Goal: Information Seeking & Learning: Understand process/instructions

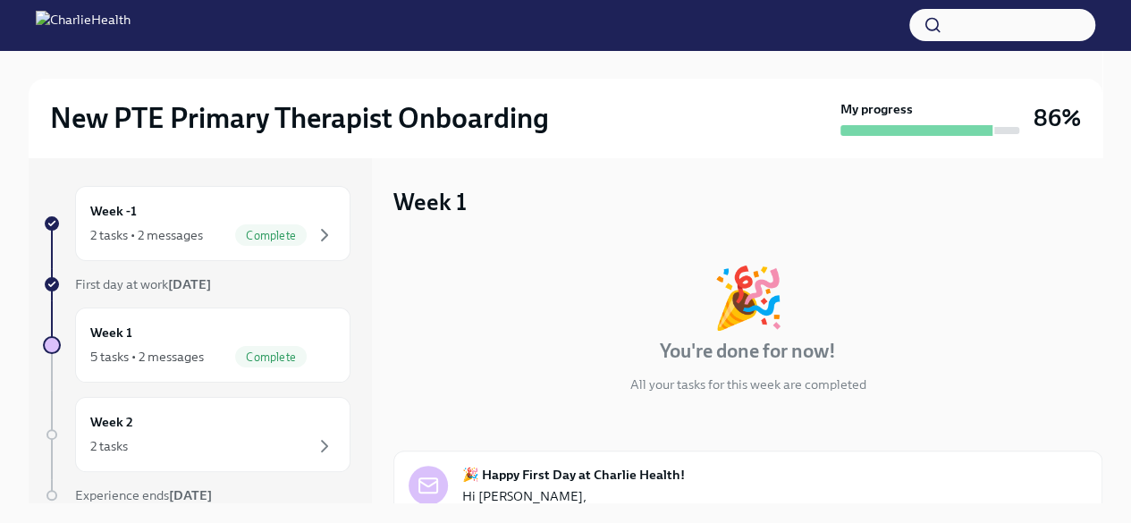
scroll to position [70, 0]
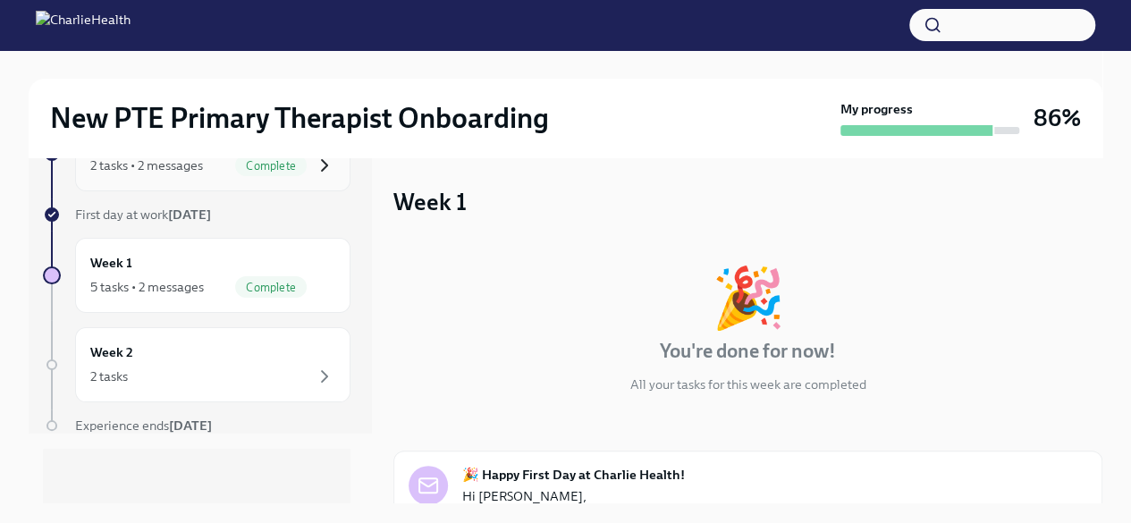
click at [314, 162] on icon "button" at bounding box center [324, 165] width 21 height 21
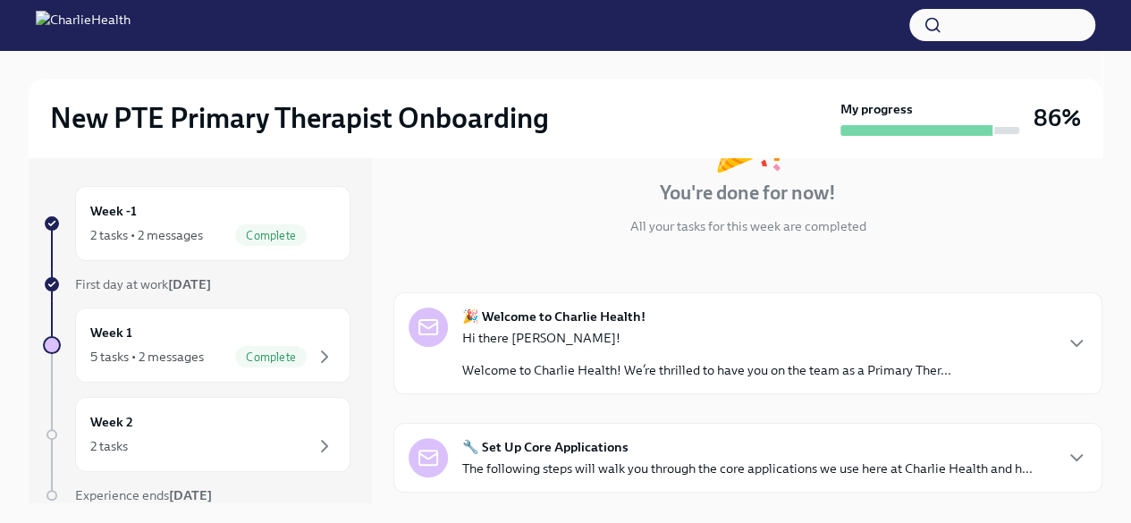
scroll to position [148, 0]
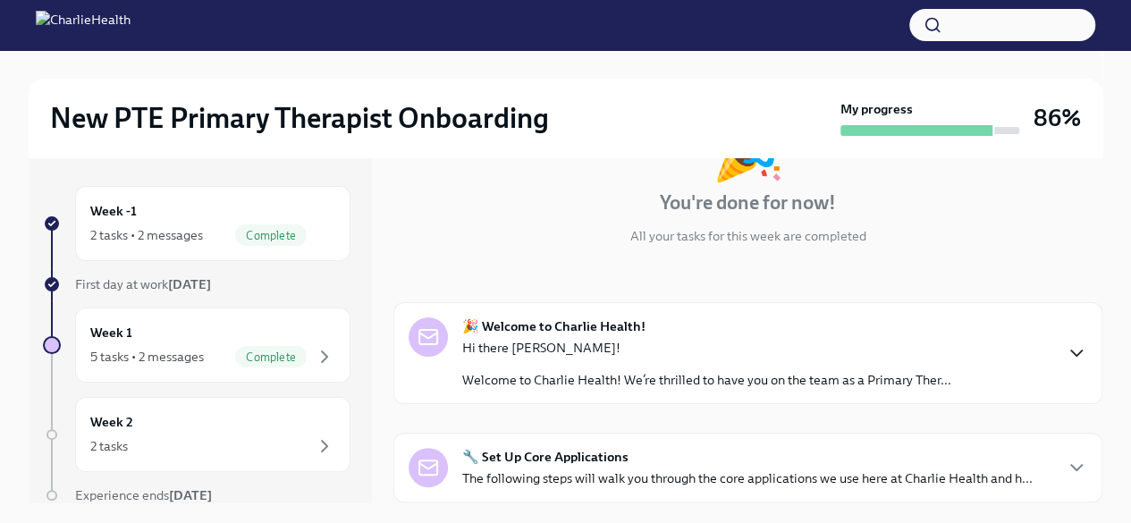
click at [1066, 356] on icon "button" at bounding box center [1076, 352] width 21 height 21
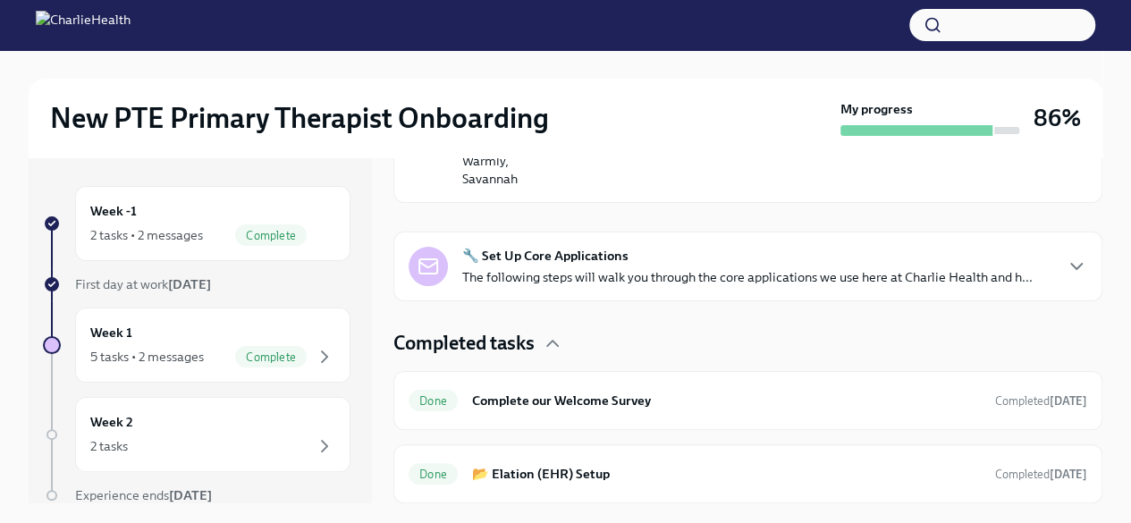
scroll to position [1282, 0]
click at [1019, 402] on span "Completed [DATE]" at bounding box center [1041, 400] width 92 height 13
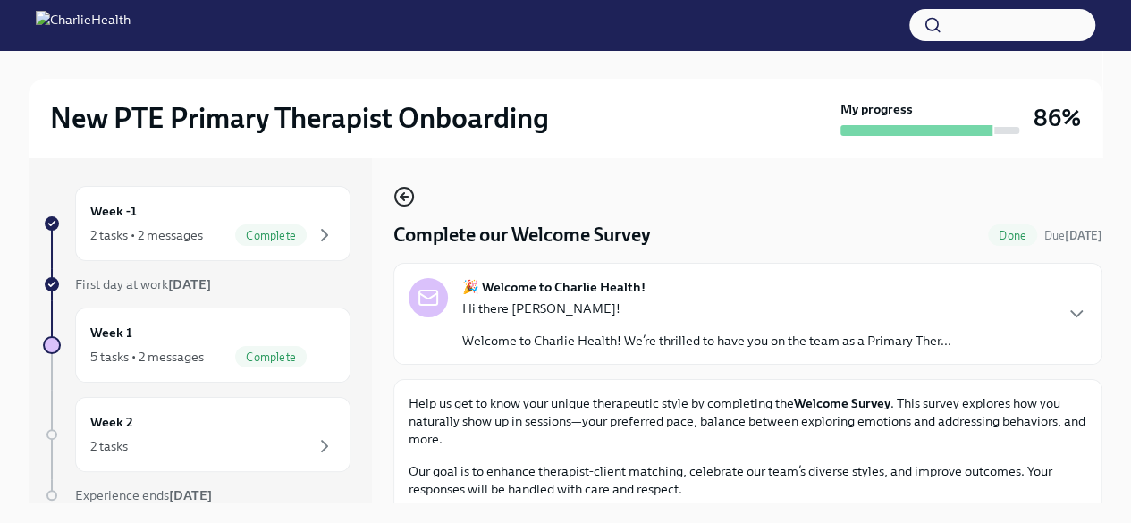
click at [400, 192] on icon "button" at bounding box center [403, 196] width 21 height 21
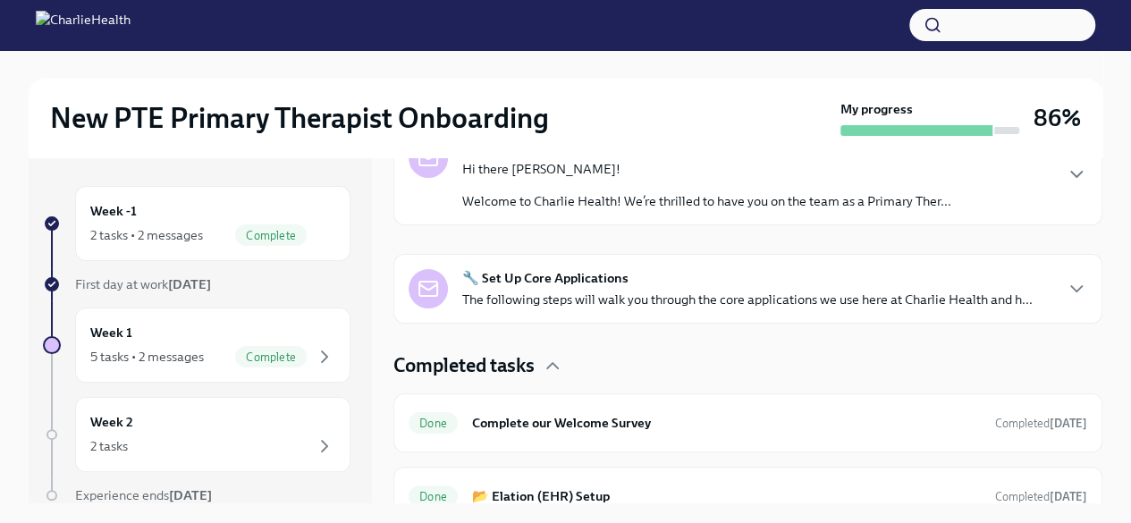
scroll to position [347, 0]
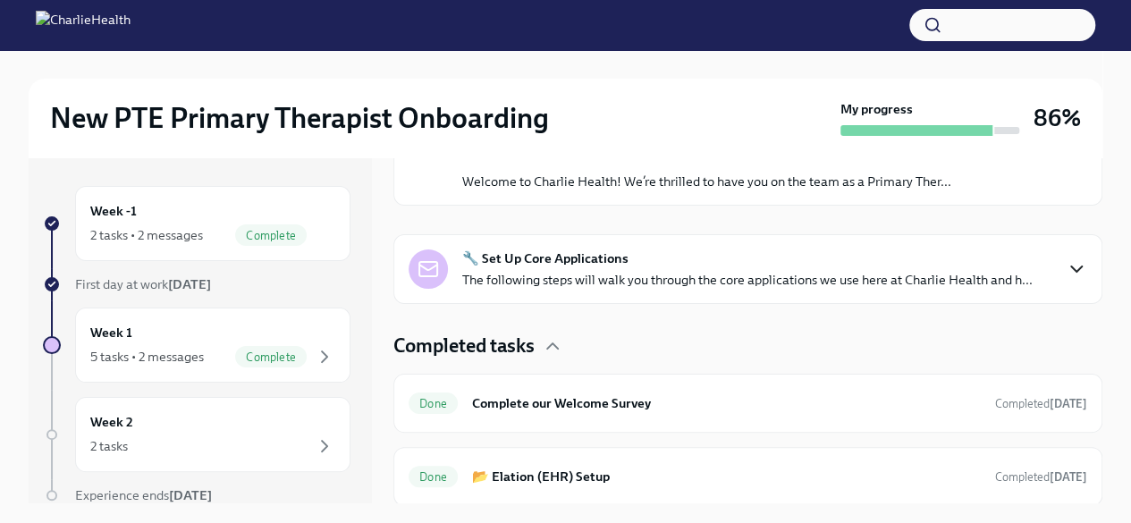
click at [1066, 267] on icon "button" at bounding box center [1076, 268] width 21 height 21
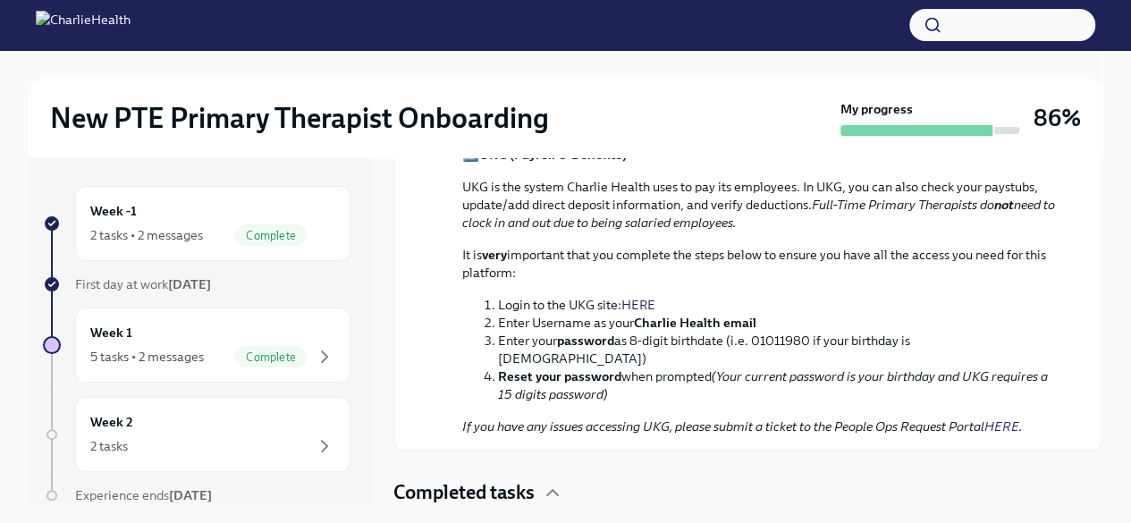
scroll to position [1447, 0]
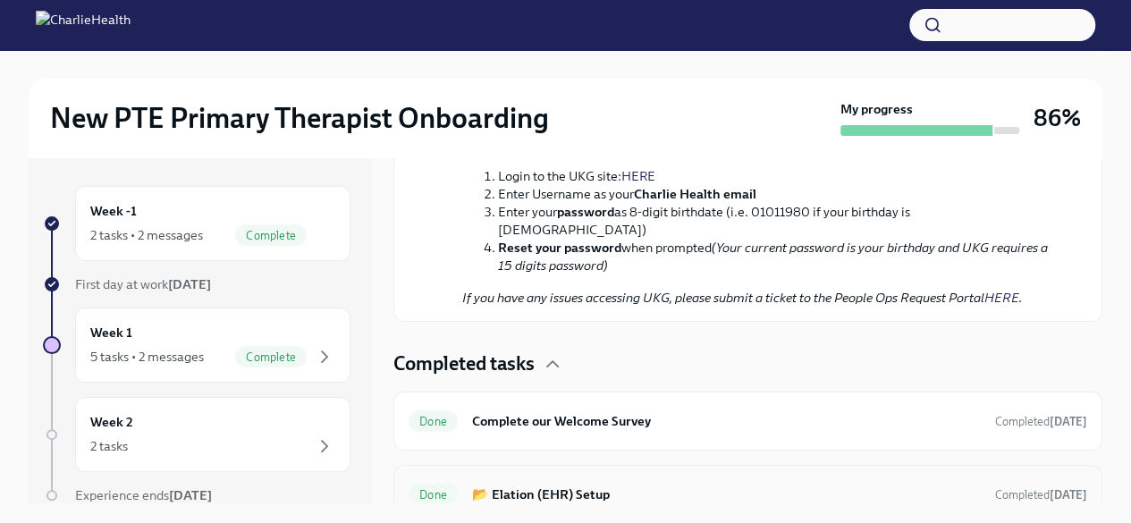
click at [1031, 480] on div "Done 📂 Elation (EHR) Setup Completed [DATE]" at bounding box center [748, 494] width 679 height 29
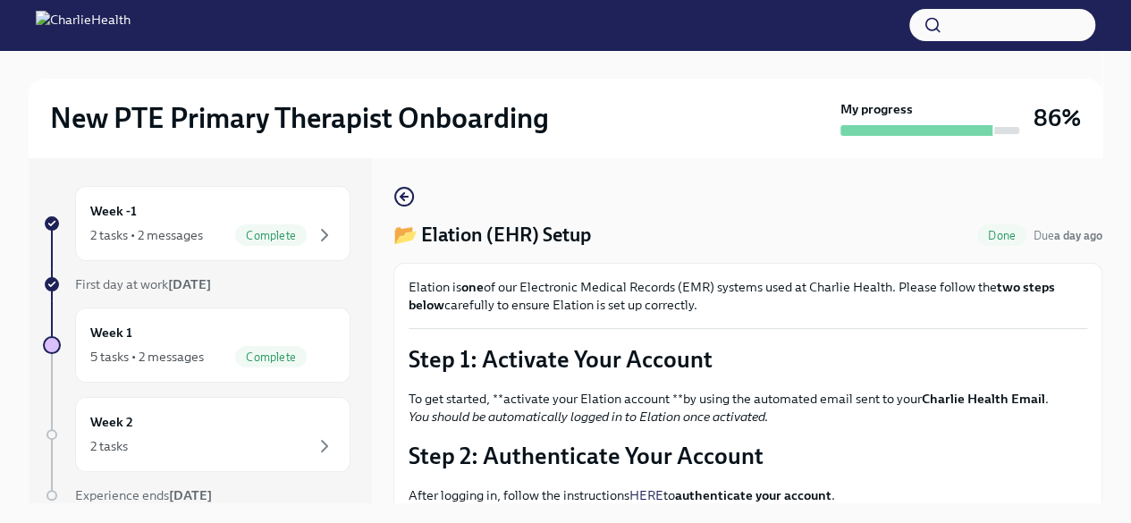
scroll to position [70, 0]
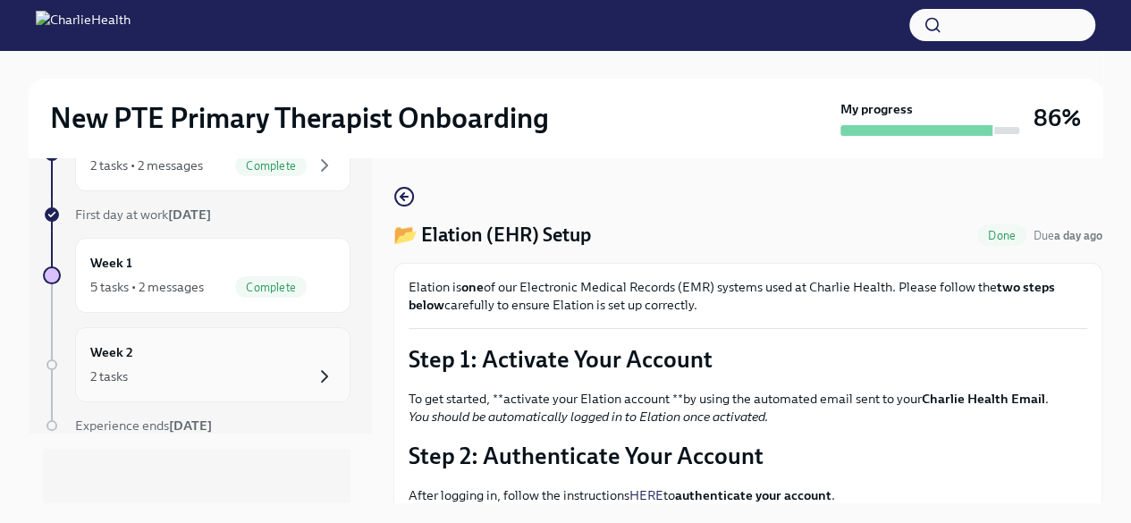
click at [314, 377] on icon "button" at bounding box center [324, 376] width 21 height 21
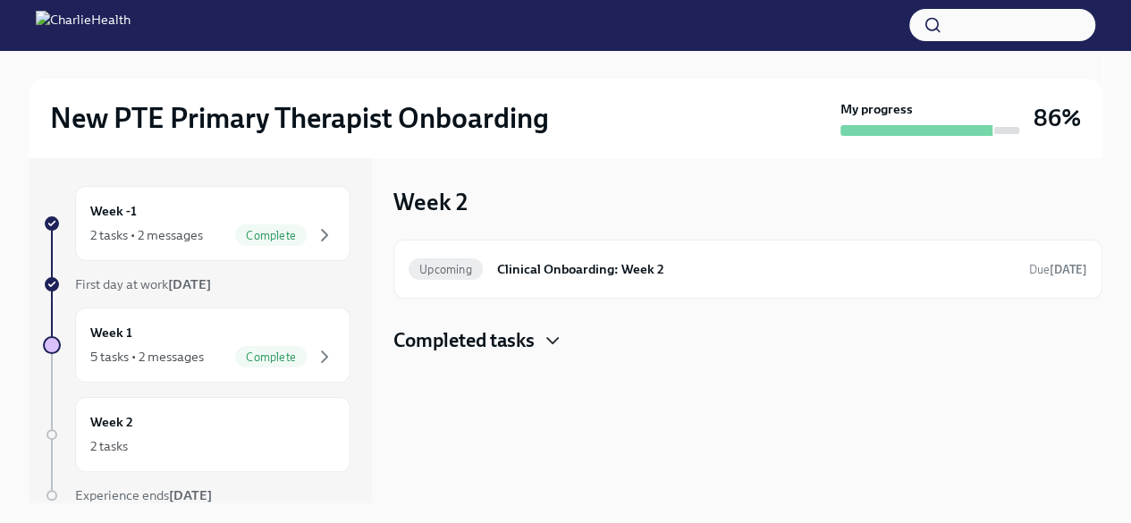
click at [546, 335] on icon "button" at bounding box center [552, 340] width 21 height 21
click at [566, 264] on h6 "Clinical Onboarding: Week 2" at bounding box center [756, 269] width 518 height 20
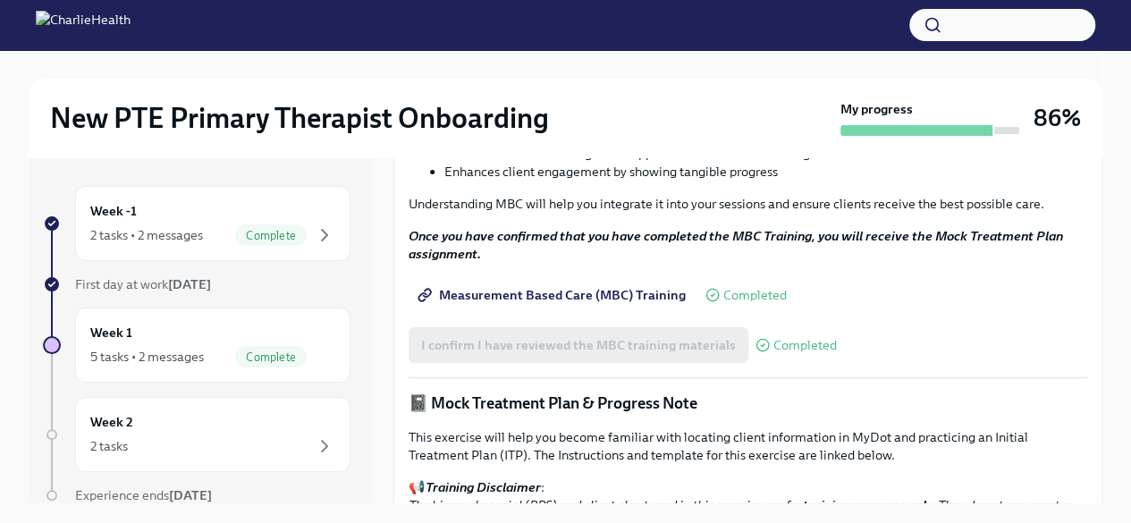
scroll to position [792, 0]
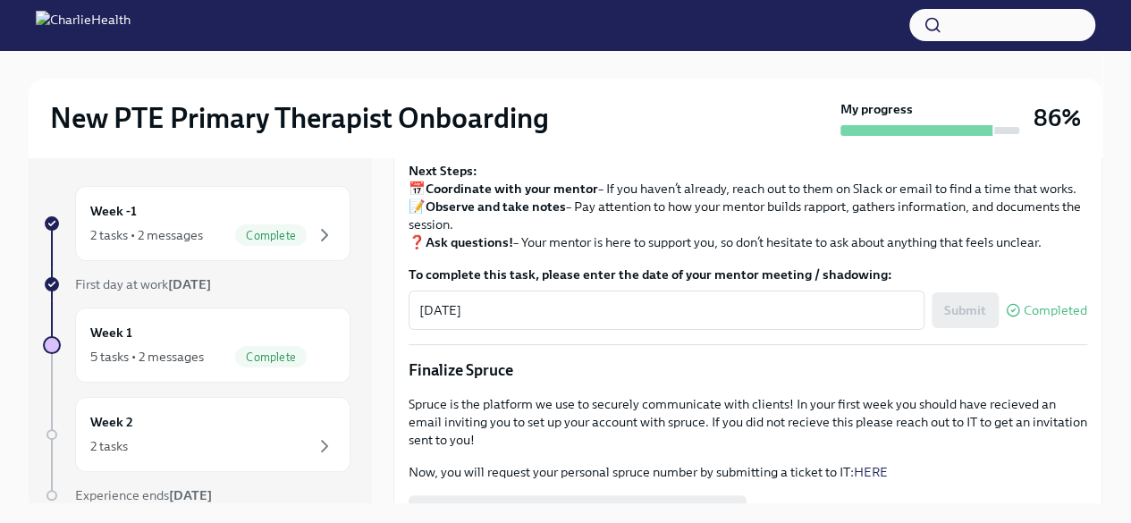
scroll to position [1506, 0]
